Goal: Task Accomplishment & Management: Manage account settings

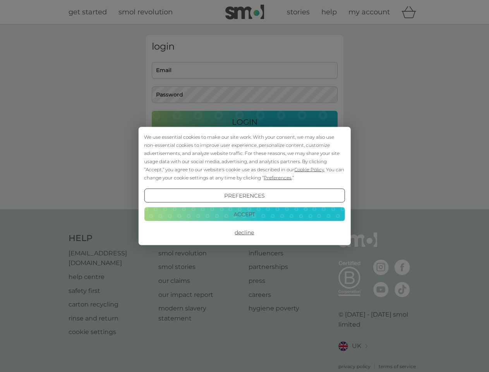
click at [309, 169] on span "Cookie Policy" at bounding box center [309, 170] width 30 height 6
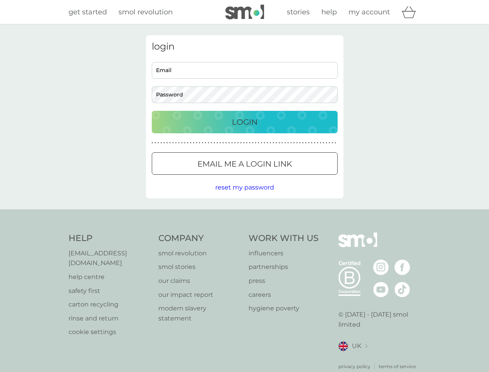
click at [277, 177] on div "login Email Password Login ● ● ● ● ● ● ● ● ● ● ● ● ● ● ● ● ● ● ● ● ● ● ● ● ● ● …" at bounding box center [245, 116] width 198 height 163
click at [244, 196] on div "login Email Password Login ● ● ● ● ● ● ● ● ● ● ● ● ● ● ● ● ● ● ● ● ● ● ● ● ● ● …" at bounding box center [245, 116] width 198 height 163
click at [244, 232] on div "Help [EMAIL_ADDRESS][DOMAIN_NAME] help centre safety first carton recycling rin…" at bounding box center [245, 300] width 352 height 137
click at [244, 214] on div "Help [EMAIL_ADDRESS][DOMAIN_NAME] help centre safety first carton recycling rin…" at bounding box center [244, 301] width 489 height 184
